Goal: Task Accomplishment & Management: Use online tool/utility

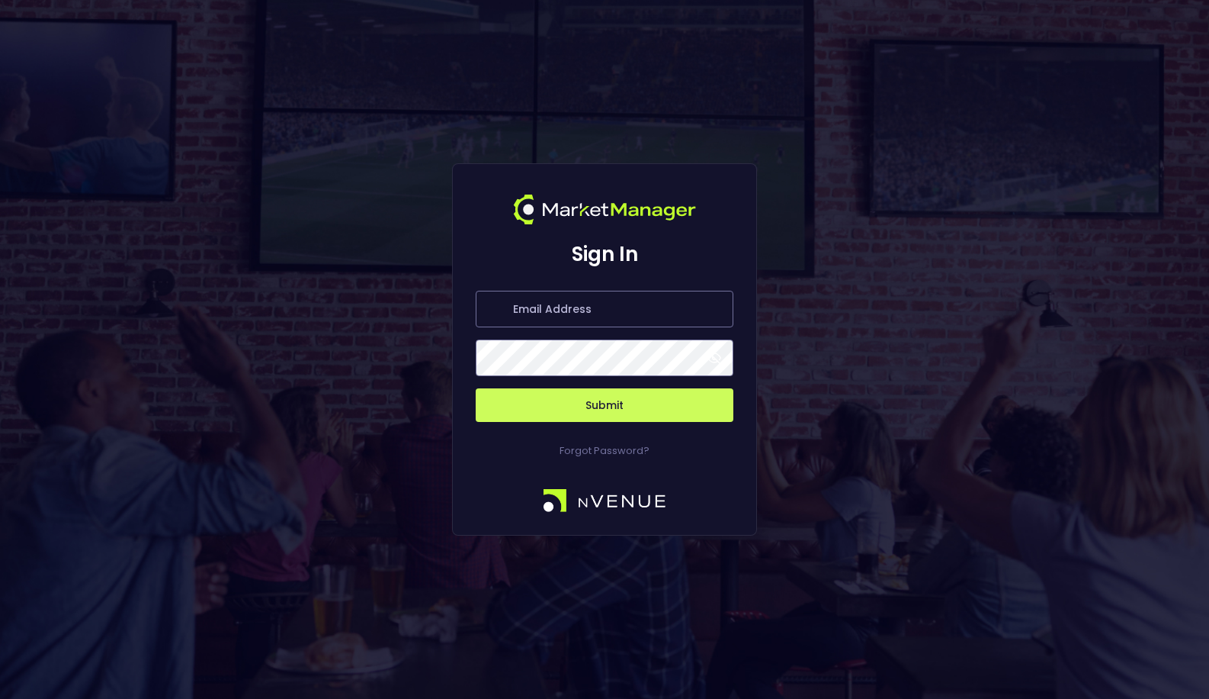
type input "[EMAIL_ADDRESS][DOMAIN_NAME]"
click at [529, 399] on button "Submit" at bounding box center [605, 405] width 258 height 34
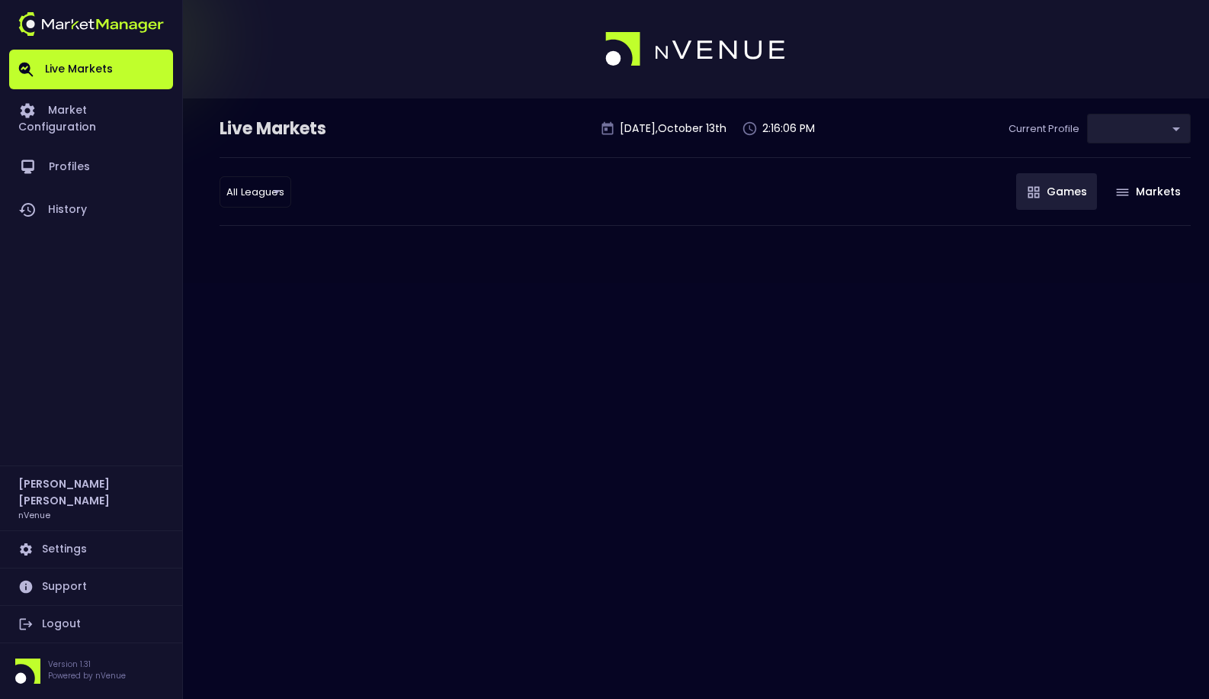
type input "0a763355-b225-40e6-8c79-2dda4ec7b2cf"
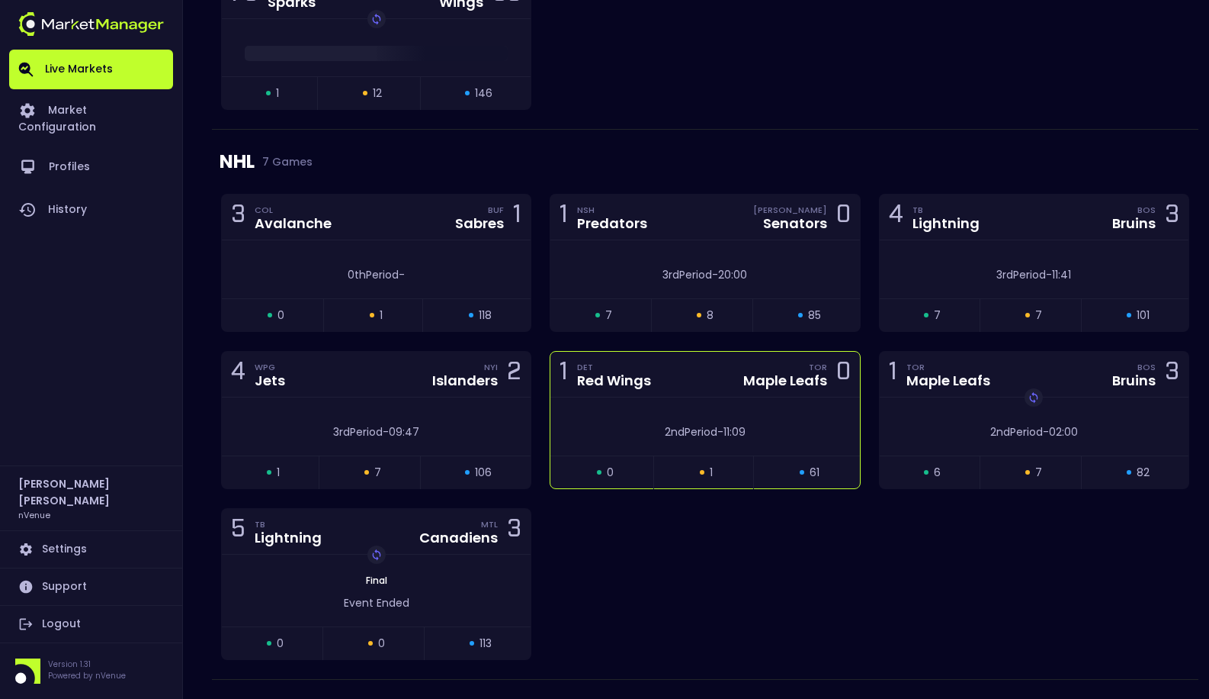
scroll to position [2679, 0]
click at [764, 431] on div "2nd Period - 11:07" at bounding box center [704, 432] width 263 height 16
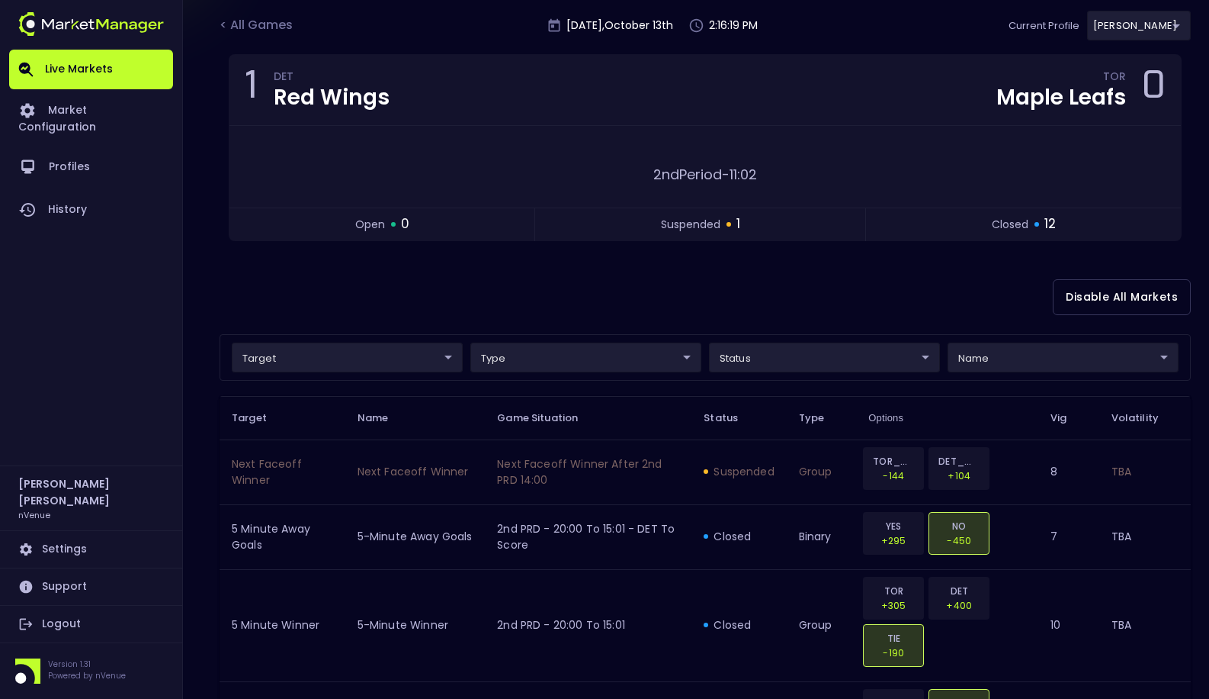
scroll to position [0, 0]
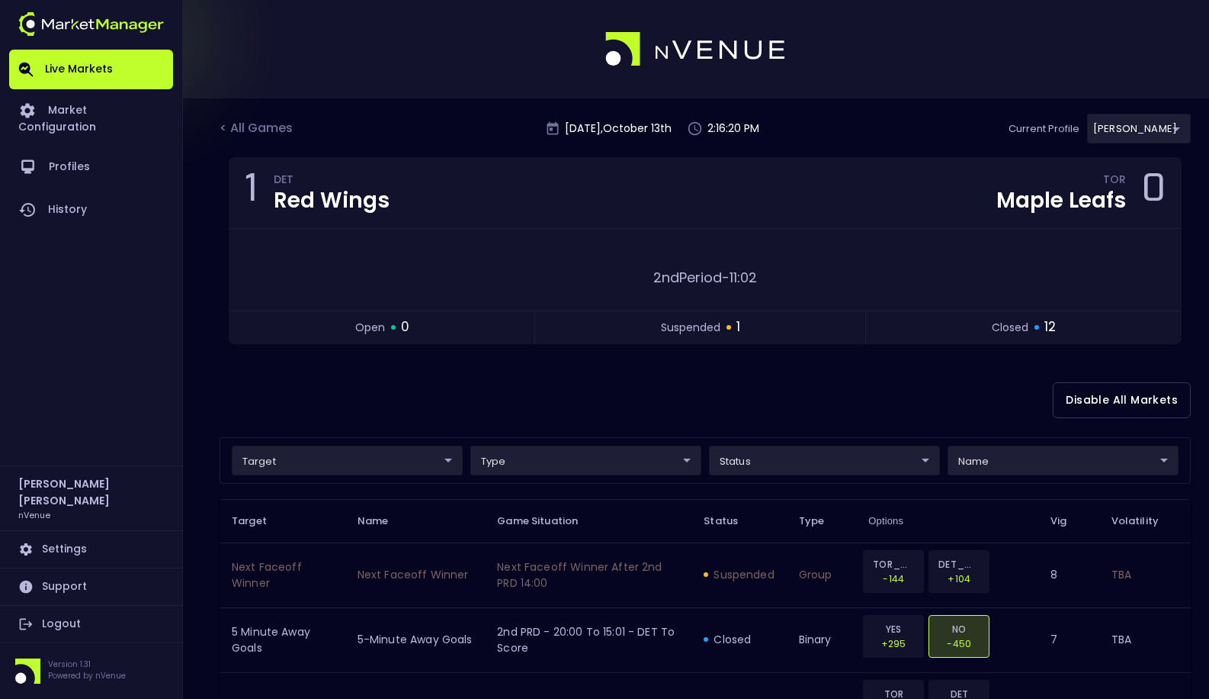
click at [727, 393] on div "Disable All Markets" at bounding box center [706, 400] width 972 height 74
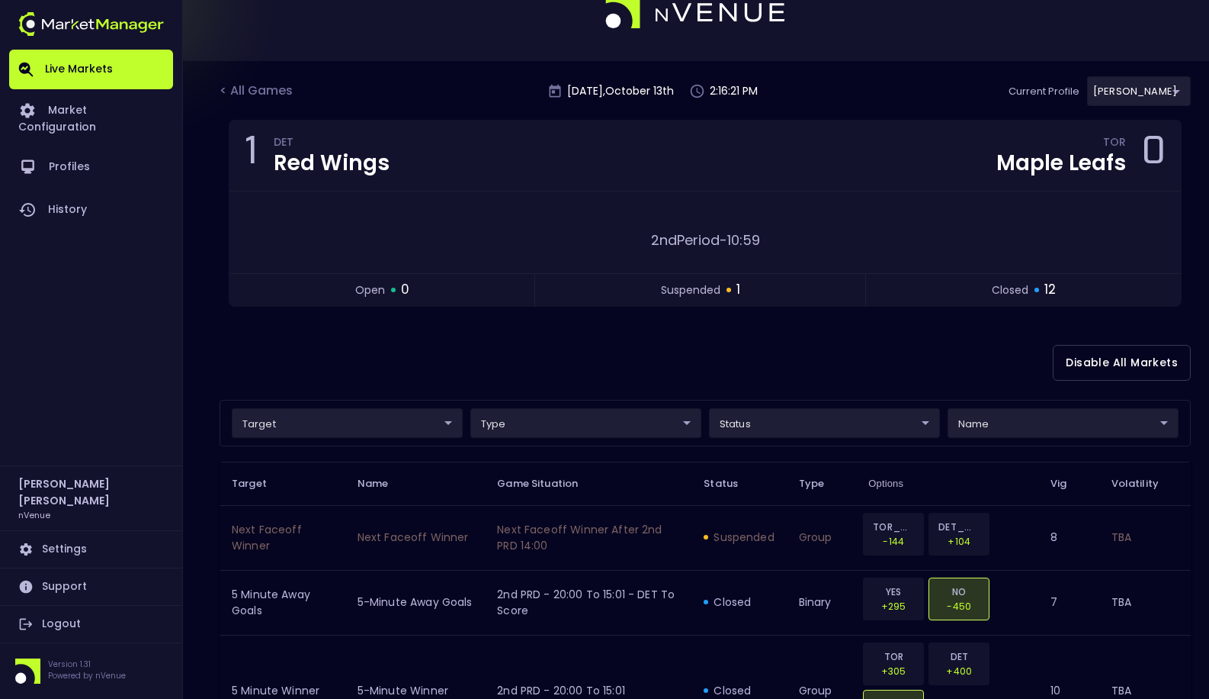
scroll to position [53, 0]
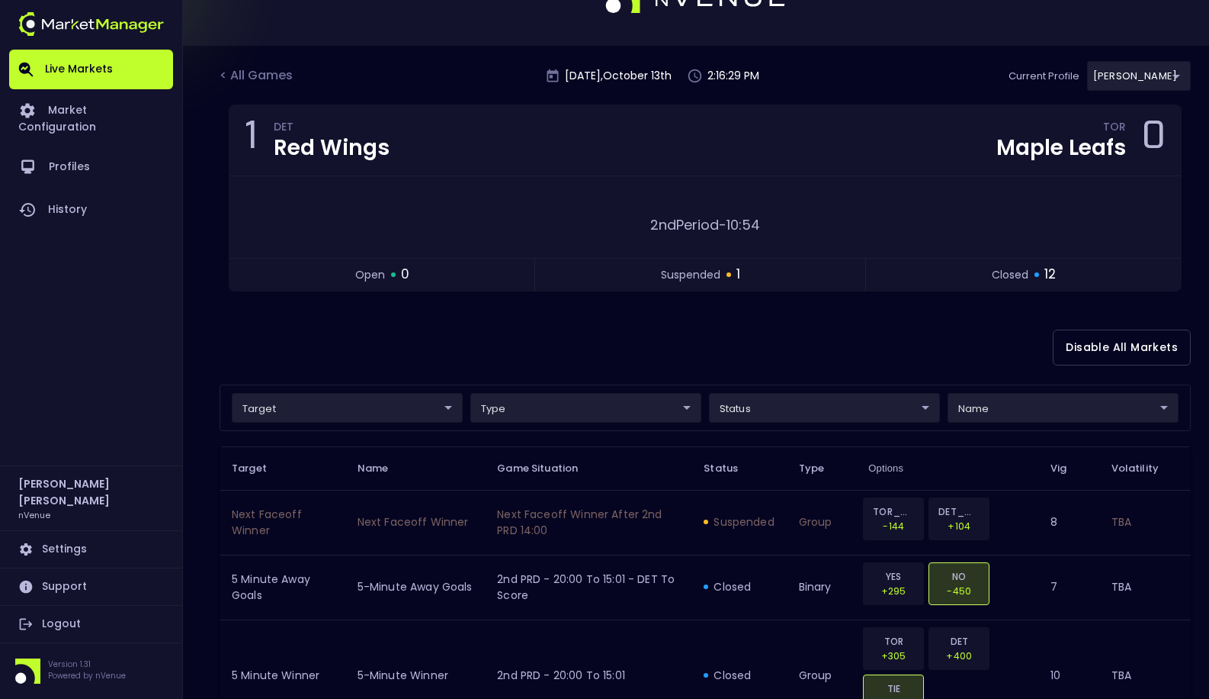
click at [722, 359] on div "Disable All Markets" at bounding box center [706, 347] width 972 height 74
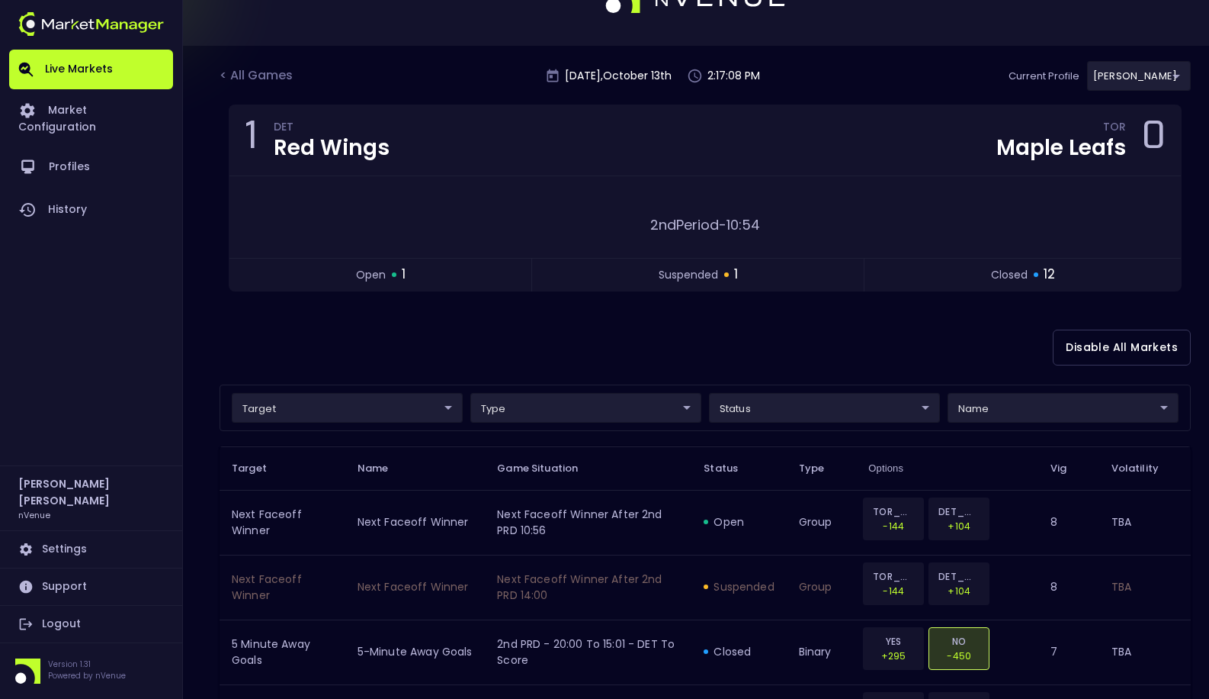
scroll to position [96, 0]
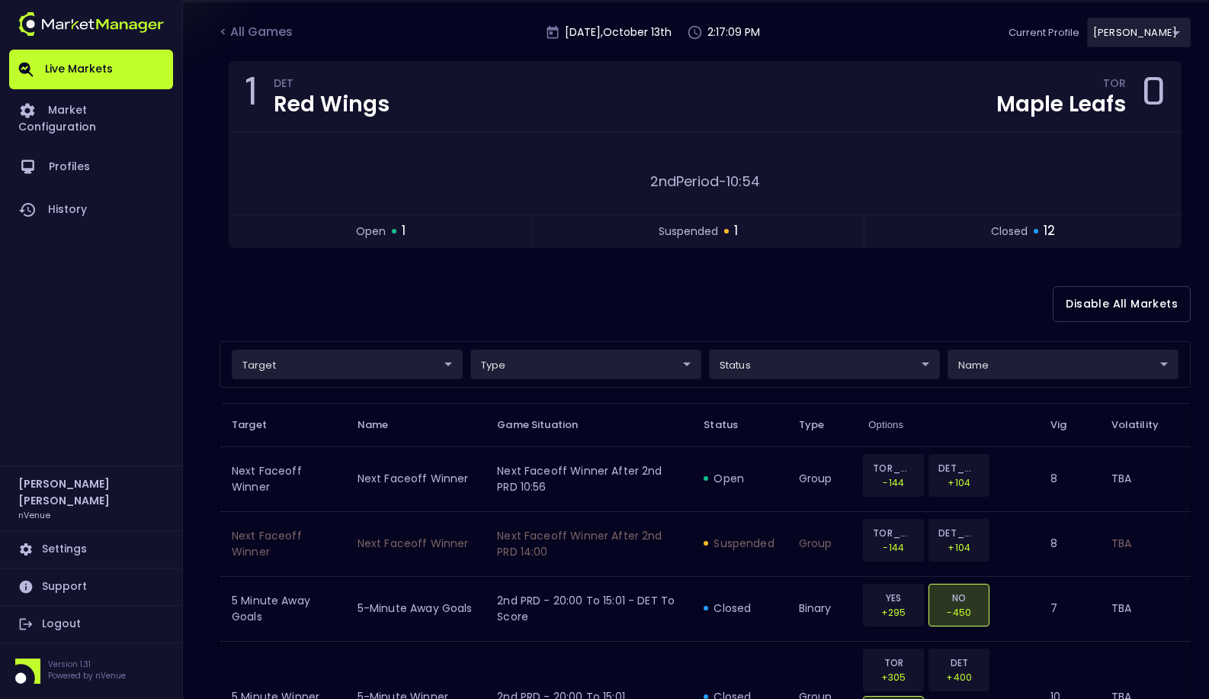
click at [815, 293] on div "Disable All Markets" at bounding box center [706, 304] width 972 height 74
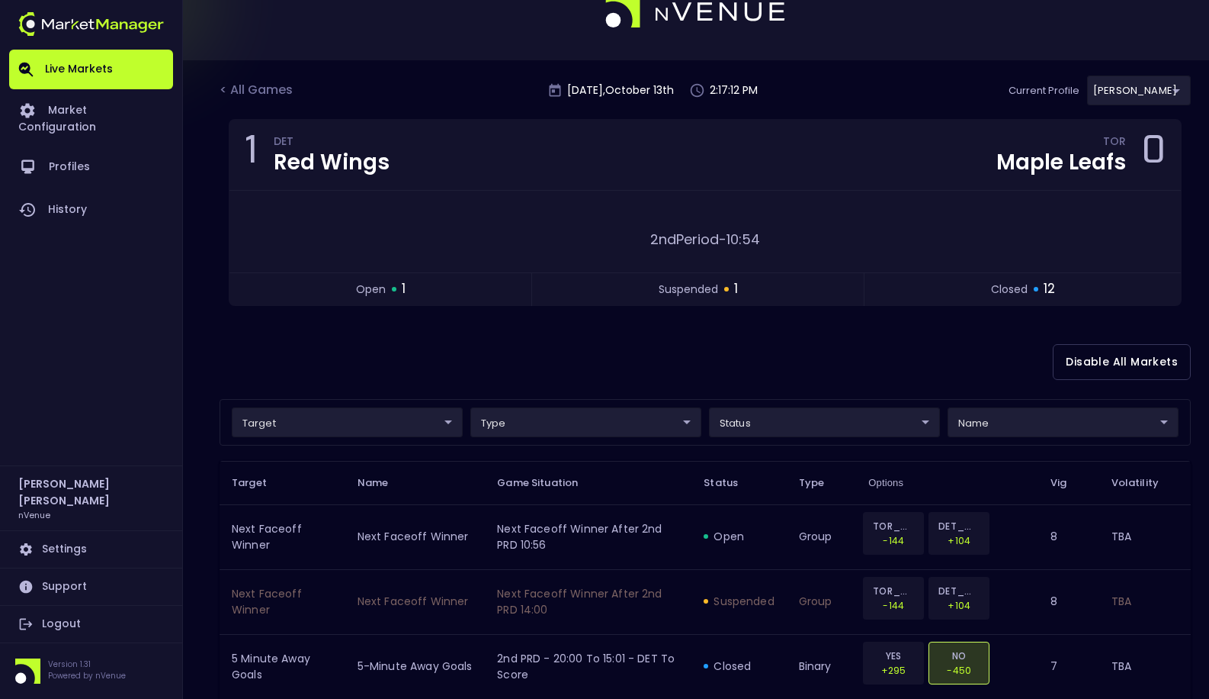
scroll to position [100, 0]
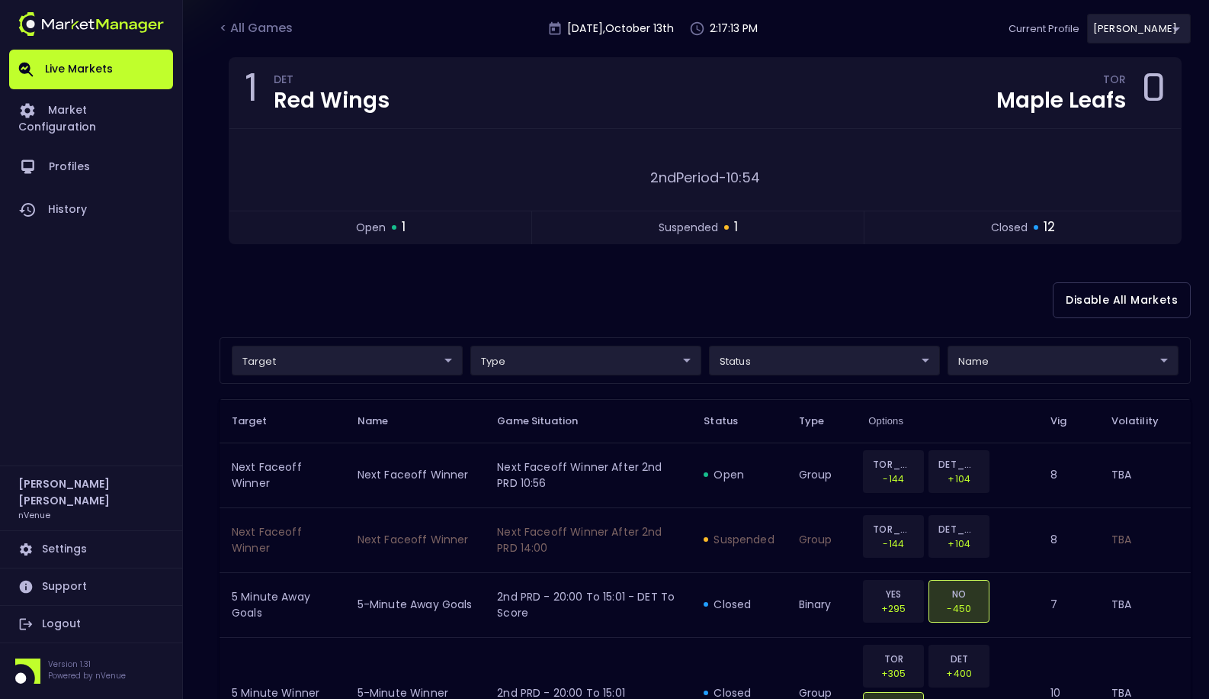
click at [815, 293] on div "Disable All Markets" at bounding box center [706, 300] width 972 height 74
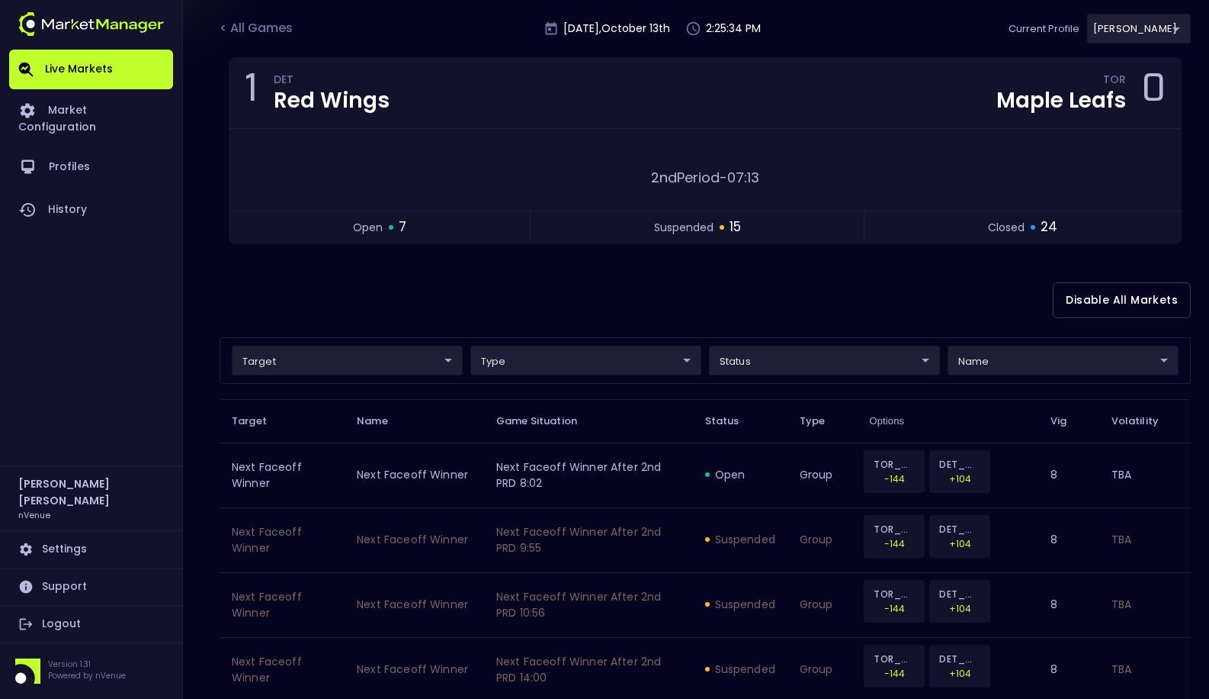
click at [940, 287] on div "Disable All Markets" at bounding box center [706, 300] width 972 height 74
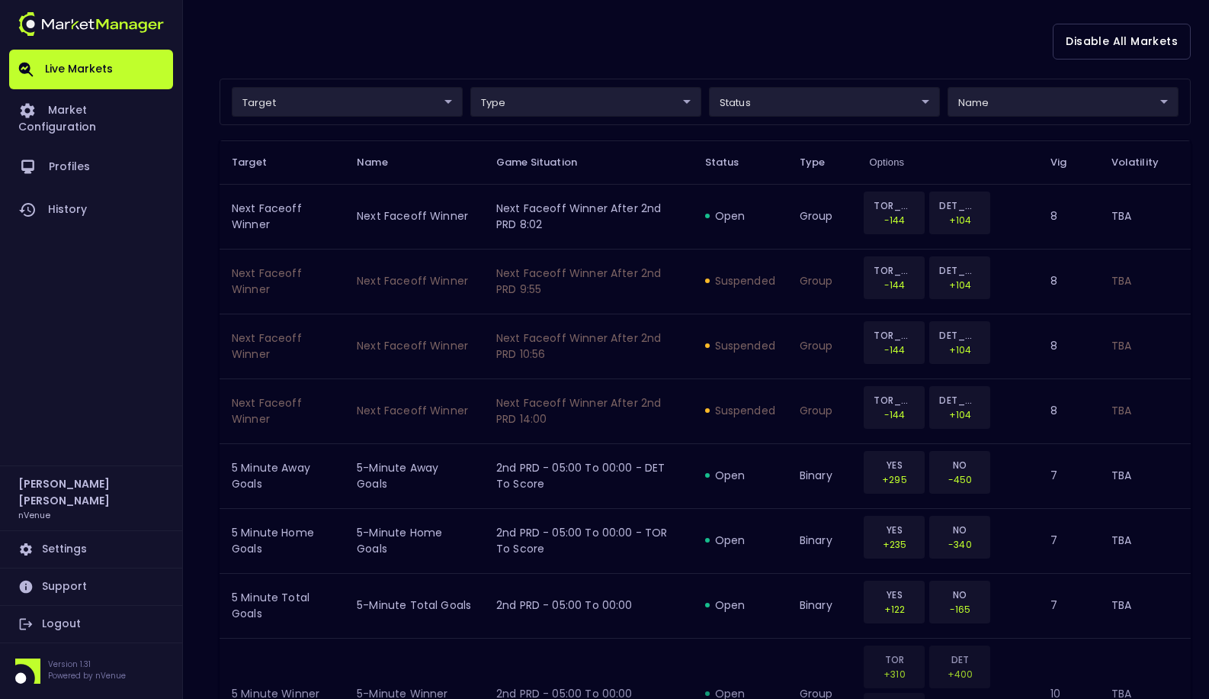
scroll to position [0, 0]
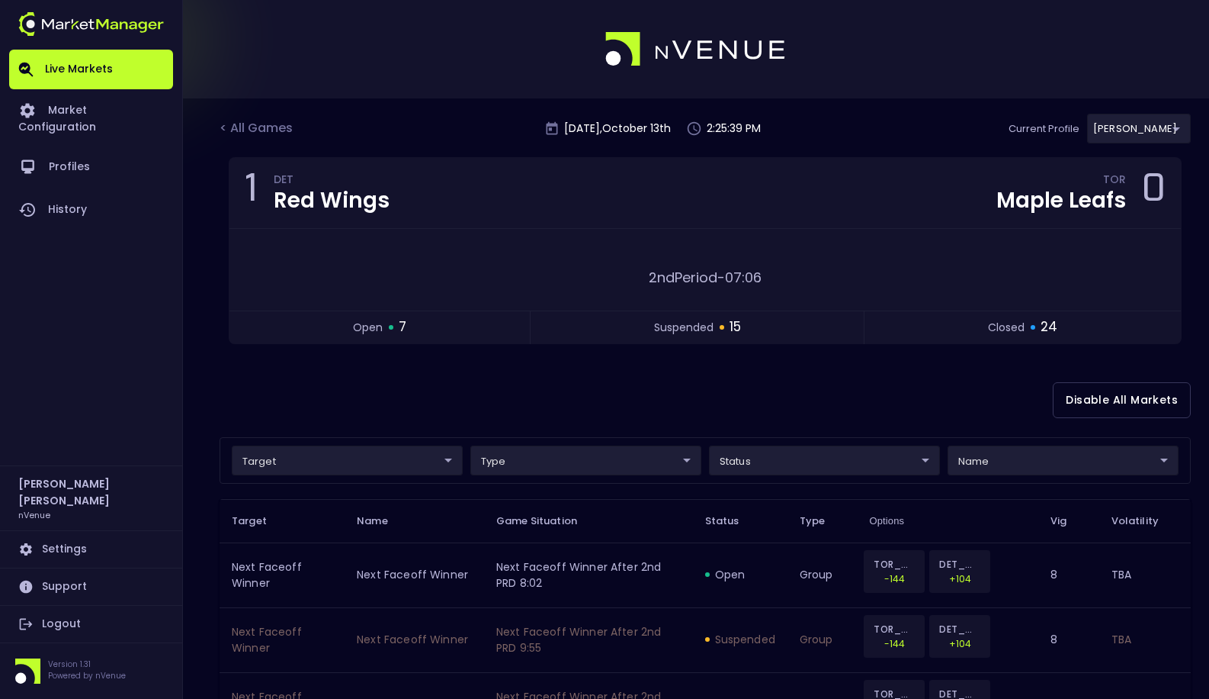
click at [808, 389] on div "Disable All Markets" at bounding box center [706, 400] width 972 height 74
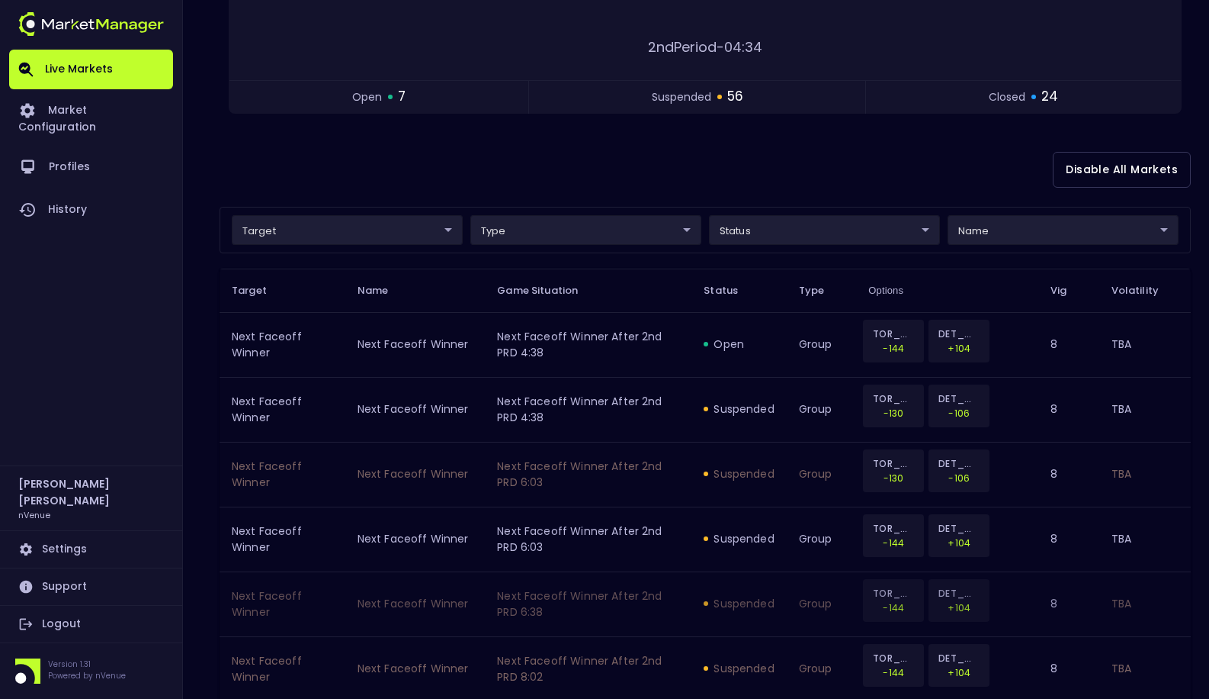
scroll to position [2, 0]
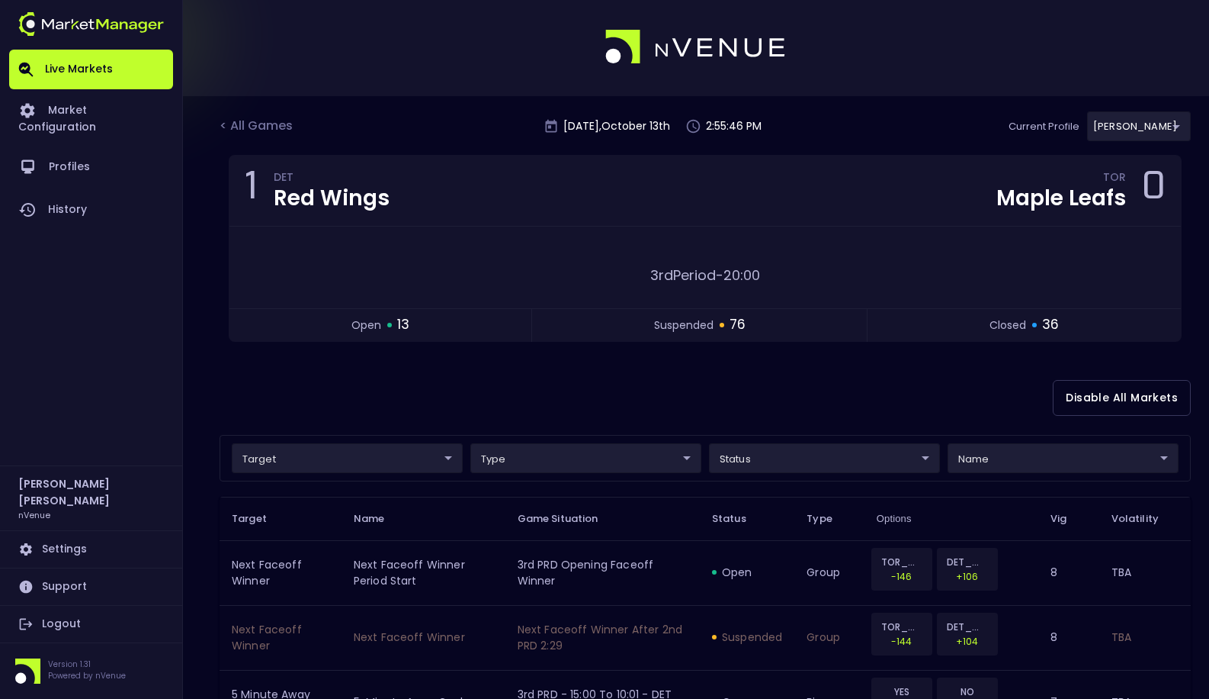
click at [918, 138] on div "< All Games [DATE] 2:55:46 PM Current Profile [PERSON_NAME] 0a763355-b225-40e6-…" at bounding box center [706, 132] width 972 height 43
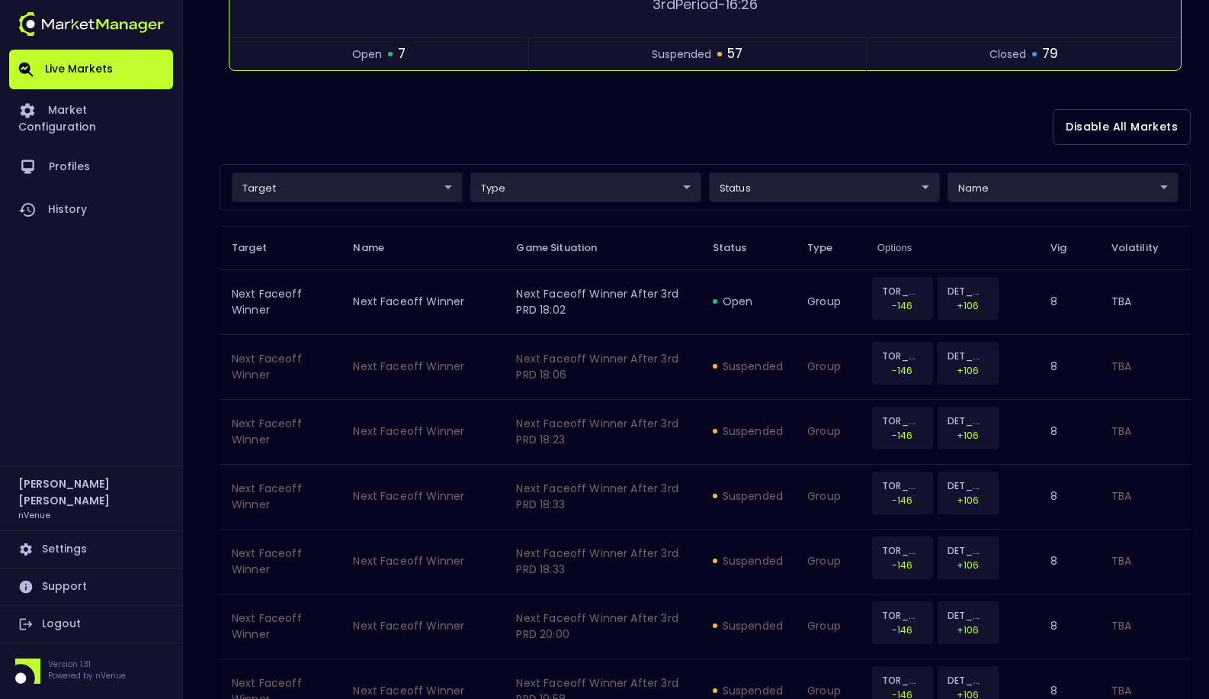
scroll to position [249, 0]
